Goal: Check status: Check status

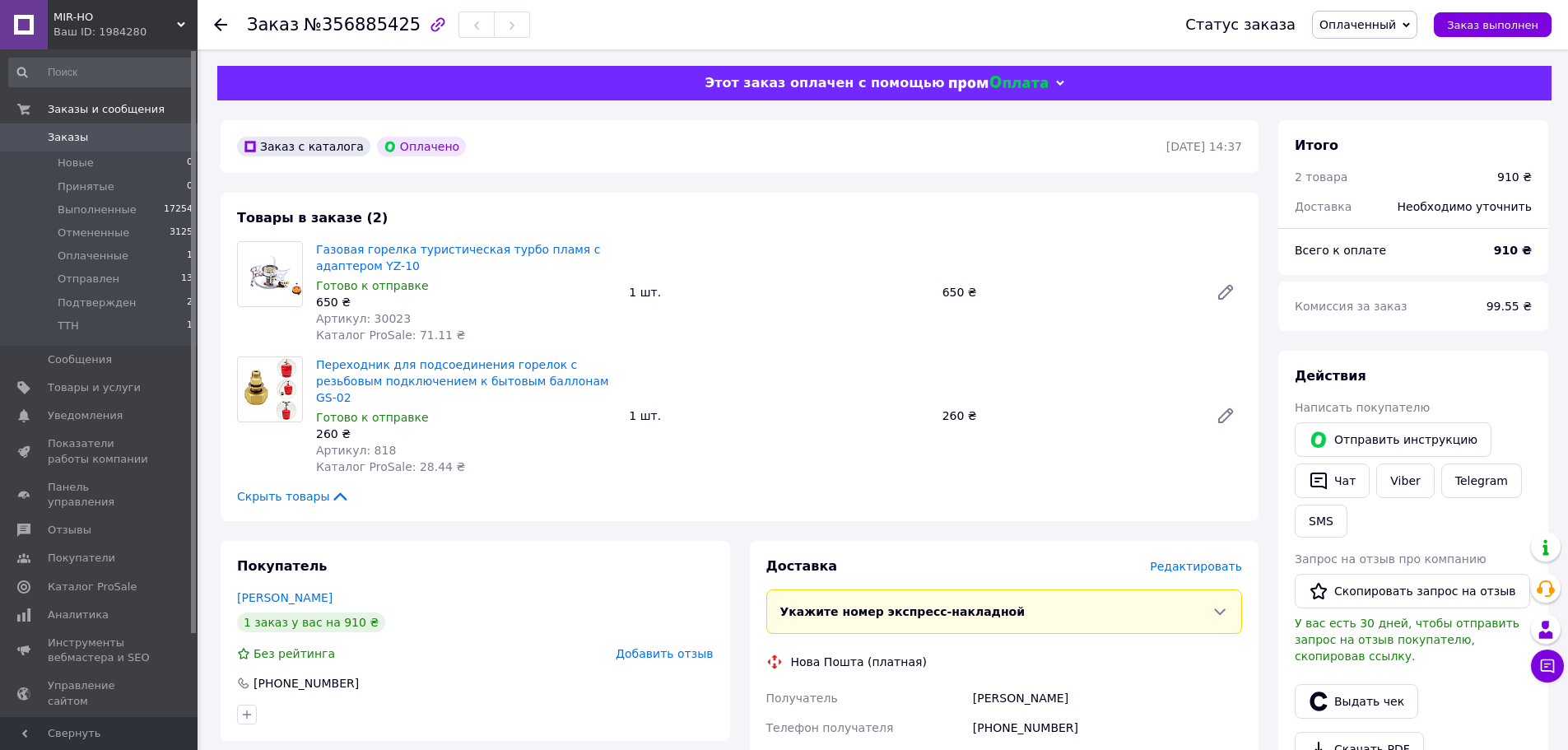
click at [1396, 21] on span "Оплаченный" at bounding box center [1358, 25] width 77 height 13
click at [1386, 59] on li "Принят" at bounding box center [1365, 57] width 104 height 25
click at [1390, 483] on link "Viber" at bounding box center [1405, 481] width 57 height 35
click at [357, 30] on span "№356885425" at bounding box center [362, 25] width 117 height 20
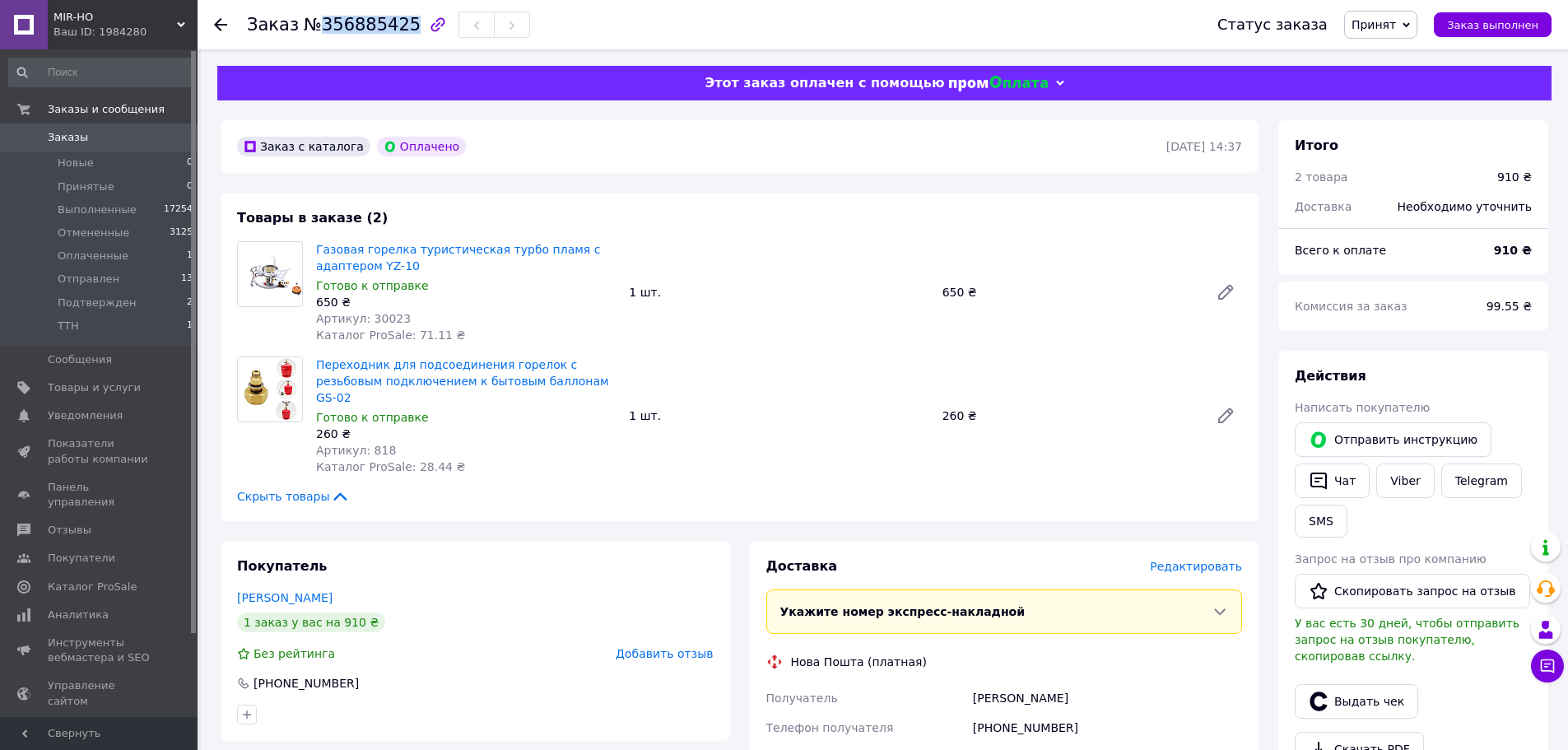
copy span "356885425"
click at [922, 31] on div "Заказ №356885425" at bounding box center [716, 25] width 937 height 49
click at [1389, 30] on span "Принят" at bounding box center [1374, 25] width 45 height 13
click at [1380, 156] on li "Подтвержден" at bounding box center [1393, 156] width 95 height 25
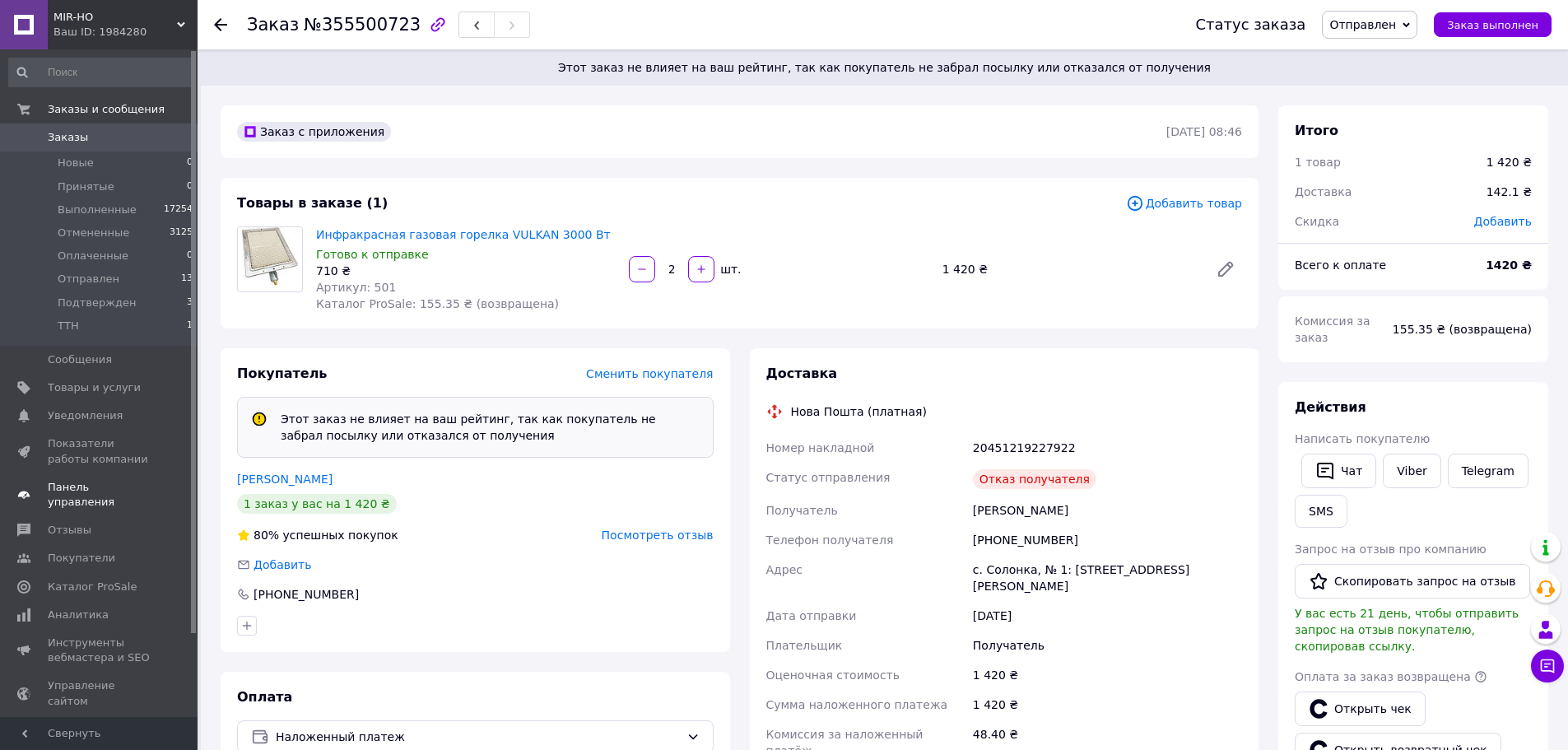
click at [83, 485] on span "Панель управления" at bounding box center [99, 495] width 105 height 29
